Goal: Information Seeking & Learning: Learn about a topic

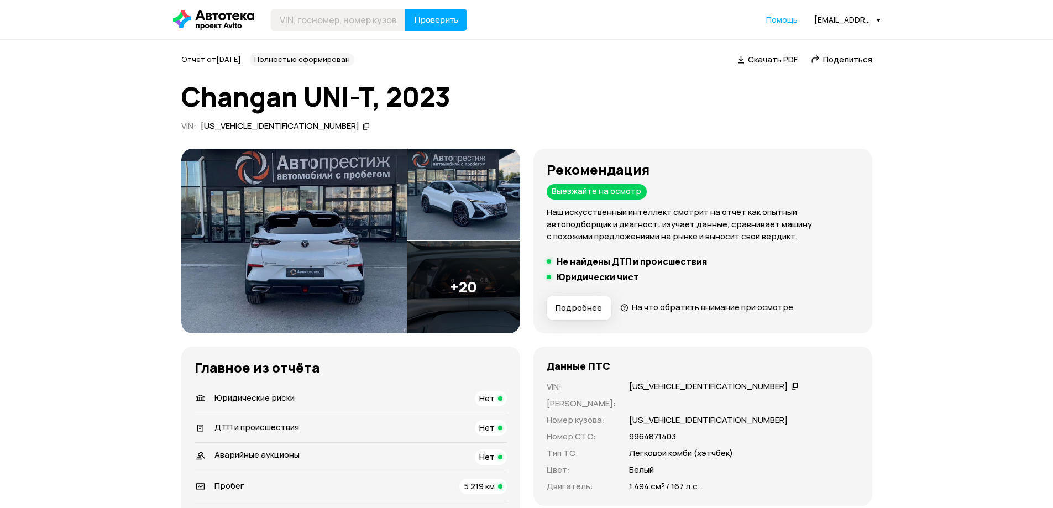
click at [474, 275] on img at bounding box center [464, 287] width 113 height 92
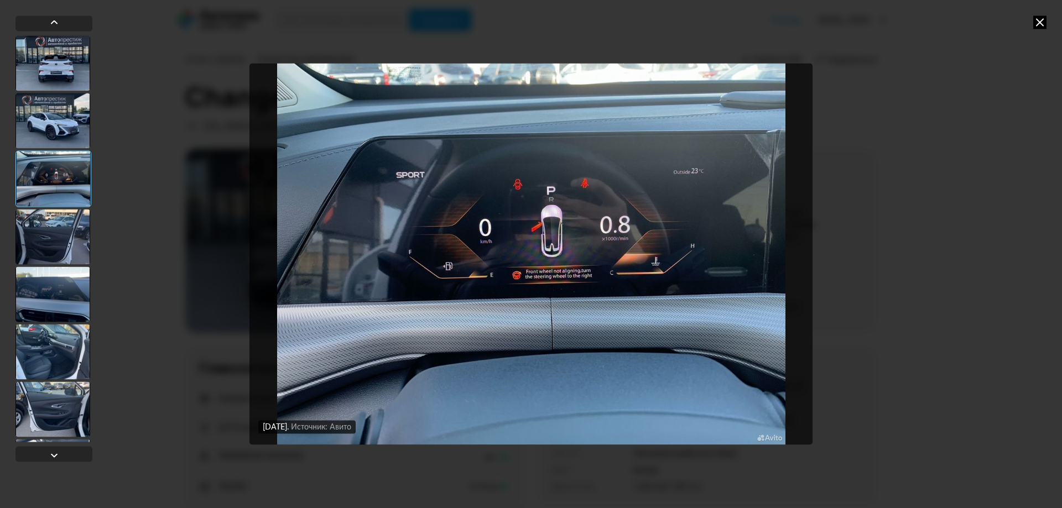
click at [36, 283] on div at bounding box center [52, 294] width 75 height 55
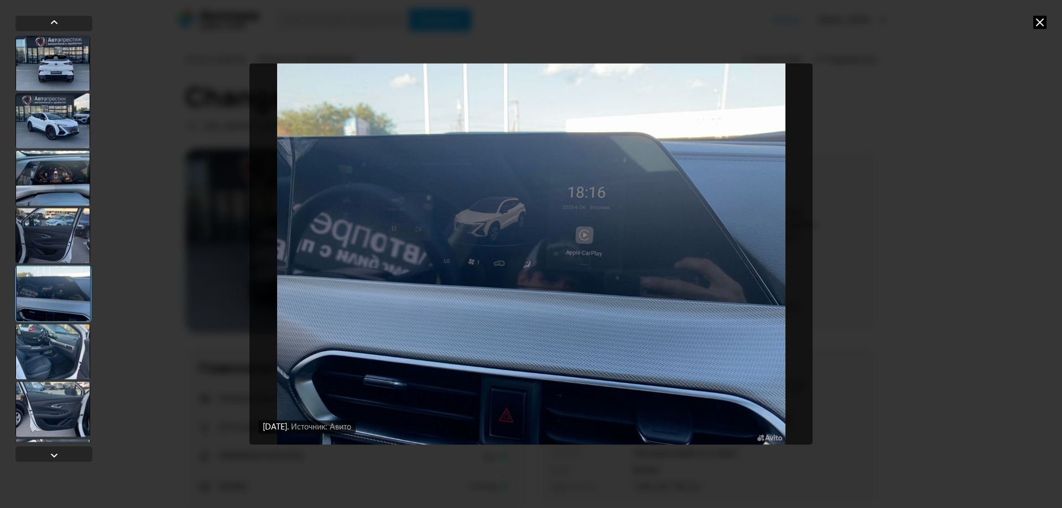
click at [46, 350] on div at bounding box center [52, 351] width 75 height 55
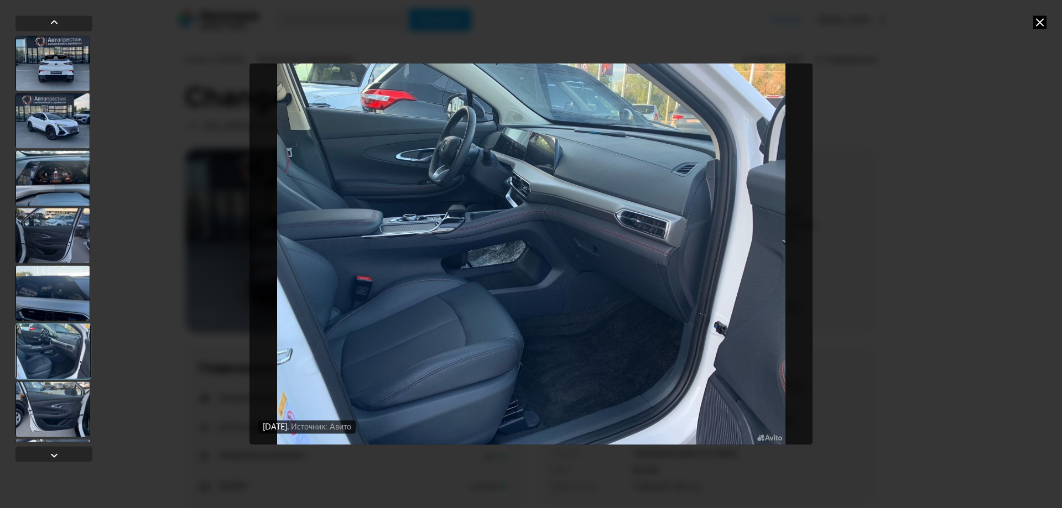
click at [50, 387] on div at bounding box center [52, 409] width 75 height 55
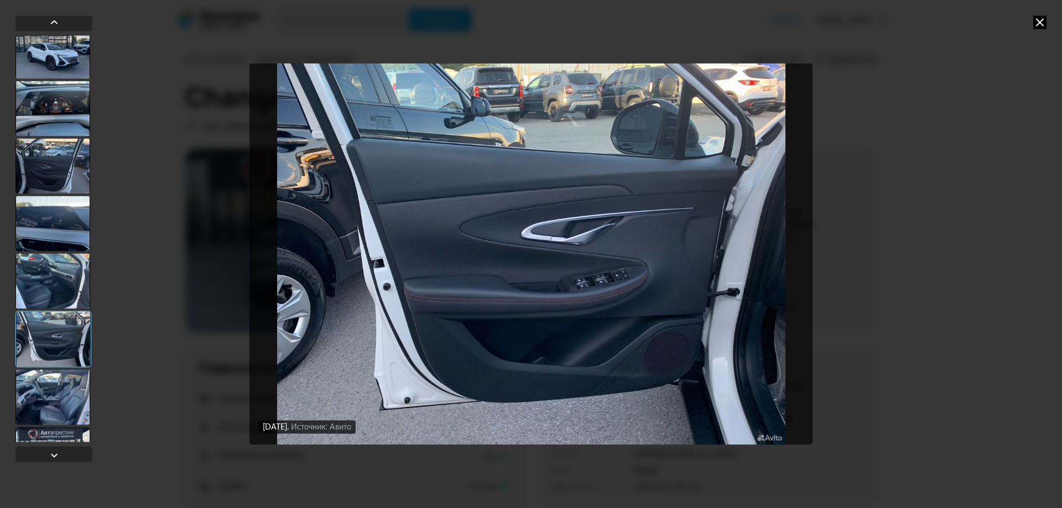
scroll to position [276, 0]
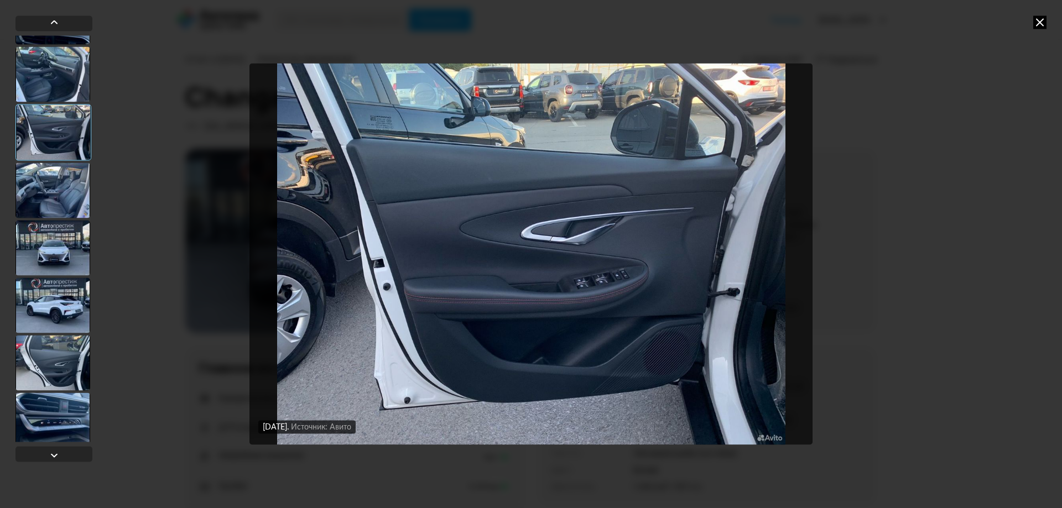
click at [44, 280] on div at bounding box center [52, 305] width 75 height 55
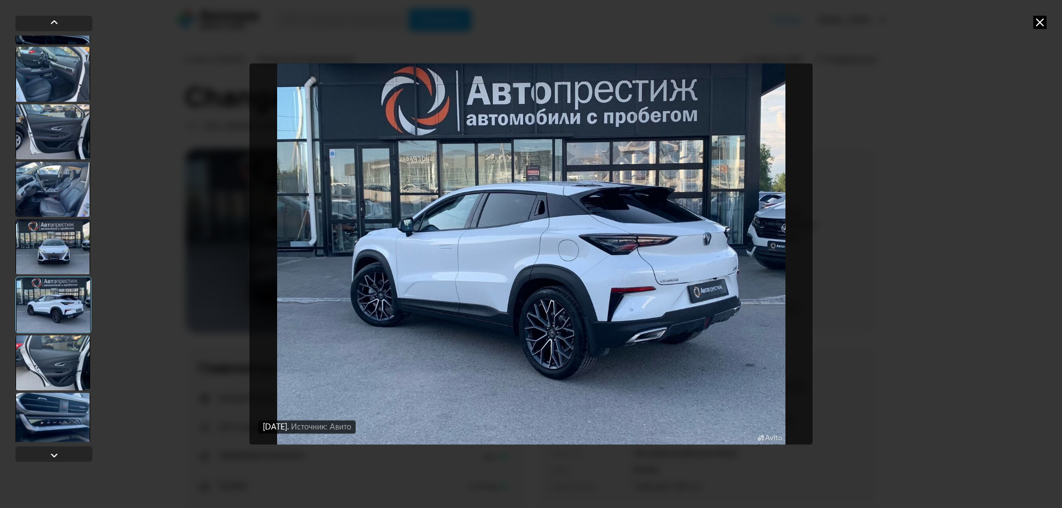
drag, startPoint x: 38, startPoint y: 222, endPoint x: 39, endPoint y: 197, distance: 24.3
click at [38, 221] on div at bounding box center [52, 246] width 75 height 55
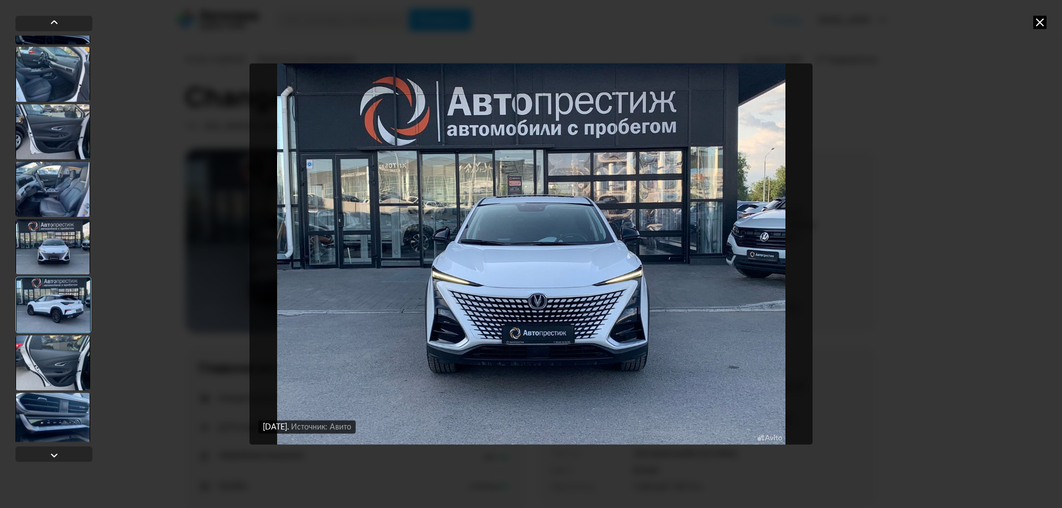
click at [52, 189] on div at bounding box center [52, 188] width 75 height 55
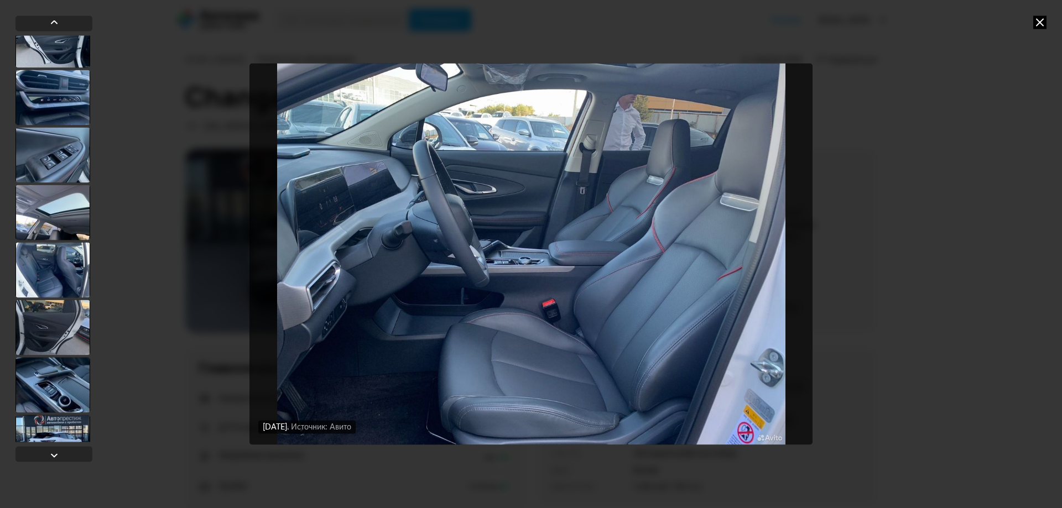
scroll to position [608, 0]
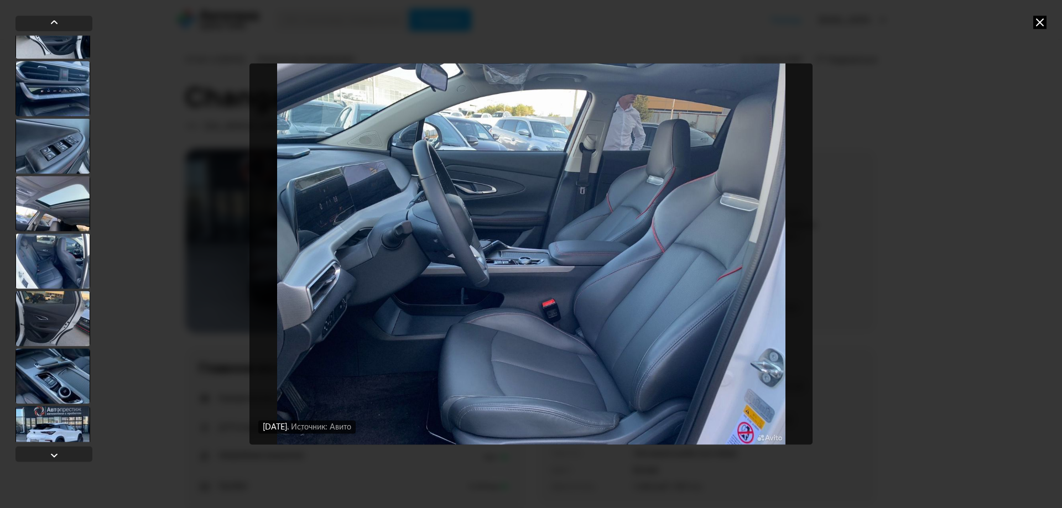
click at [64, 275] on div at bounding box center [52, 260] width 75 height 55
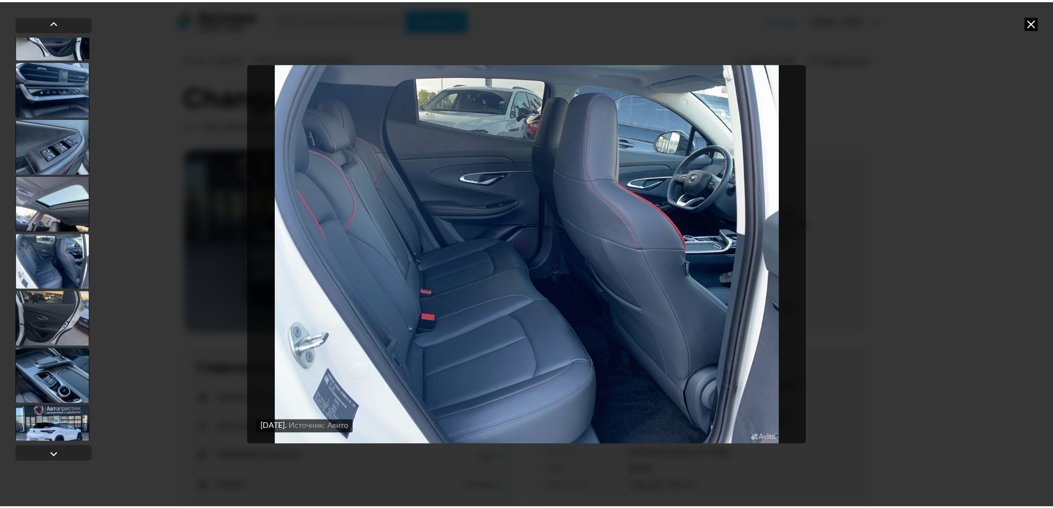
scroll to position [607, 0]
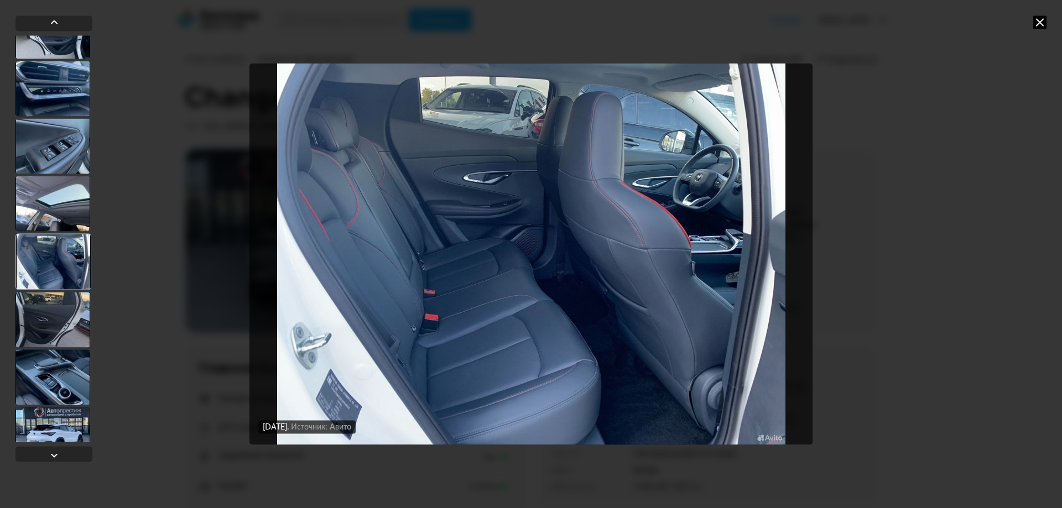
click at [1044, 15] on div "[DATE] Источник: Авито [DATE] Источник: Авито [DATE] Источник: Авито [DATE] Ист…" at bounding box center [531, 254] width 1062 height 508
drag, startPoint x: 1041, startPoint y: 24, endPoint x: 1012, endPoint y: 51, distance: 39.1
click at [1041, 24] on icon at bounding box center [1039, 21] width 13 height 13
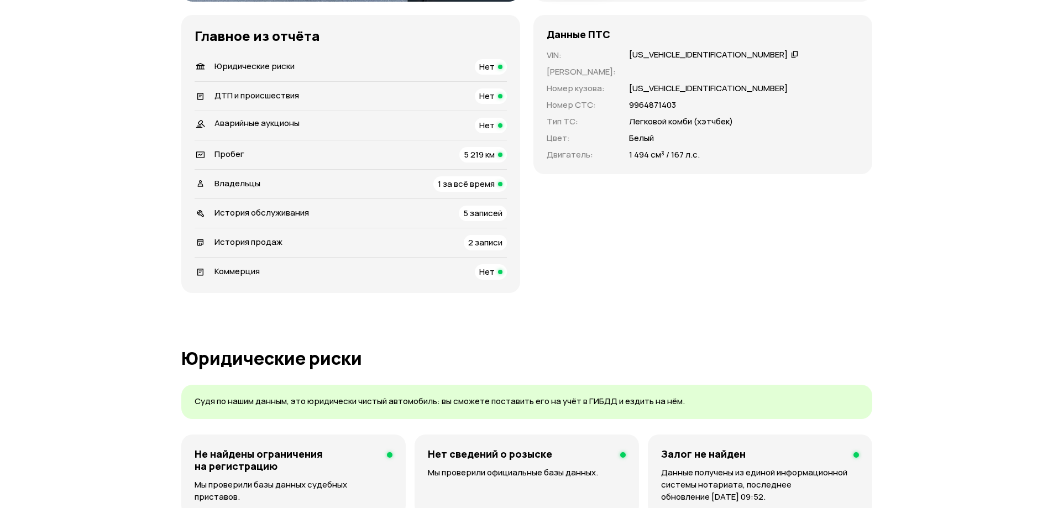
scroll to position [0, 0]
